Goal: Task Accomplishment & Management: Complete application form

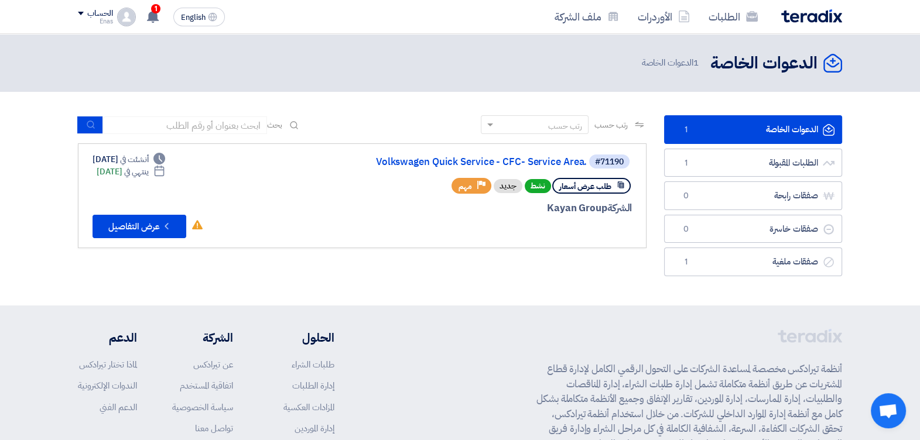
click at [402, 208] on div "الشركة Kayan Group" at bounding box center [491, 208] width 282 height 15
click at [416, 160] on link "Volkswagen Quick Service - CFC- Service Area." at bounding box center [470, 162] width 234 height 11
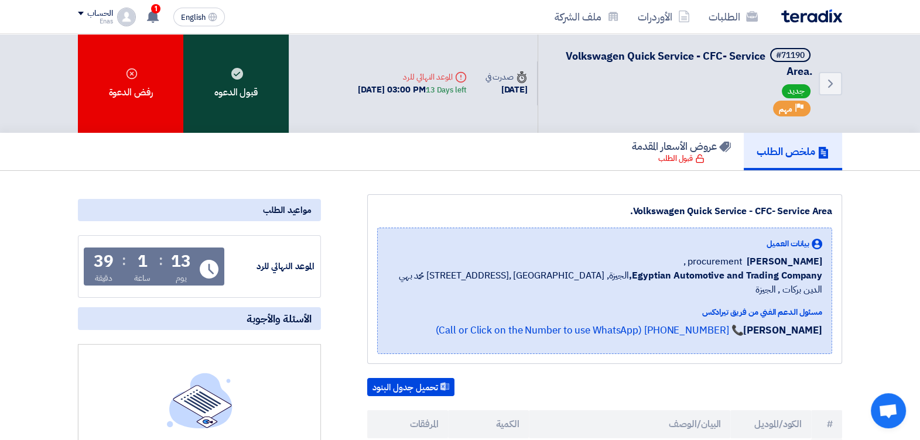
click at [224, 99] on div "قبول الدعوه" at bounding box center [235, 83] width 105 height 99
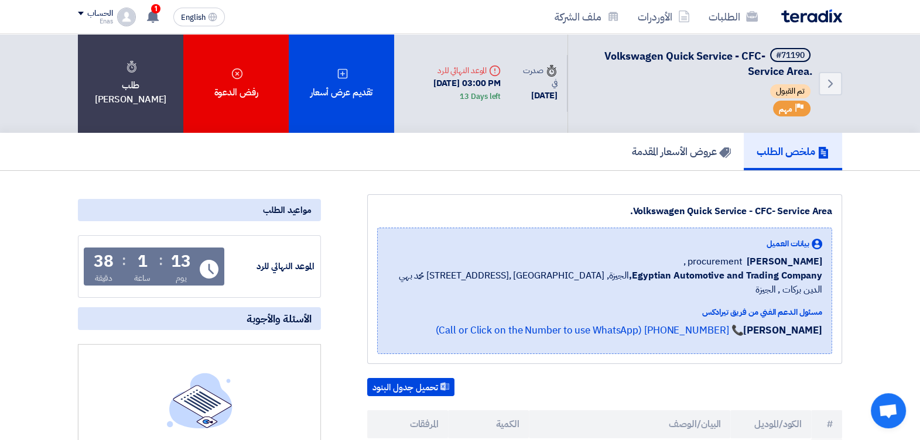
drag, startPoint x: 8, startPoint y: 1, endPoint x: 896, endPoint y: 152, distance: 901.1
click at [896, 152] on div "ملخص الطلب عروض الأسعار المقدمة" at bounding box center [460, 152] width 920 height 38
drag, startPoint x: 857, startPoint y: 18, endPoint x: 778, endPoint y: 12, distance: 79.9
click at [778, 12] on nav "الطلبات الأوردرات ملف الشركة English EN 1 تم نشر طلب عروض أسعار جديد - شاهد الت…" at bounding box center [460, 17] width 920 height 34
